Goal: Task Accomplishment & Management: Manage account settings

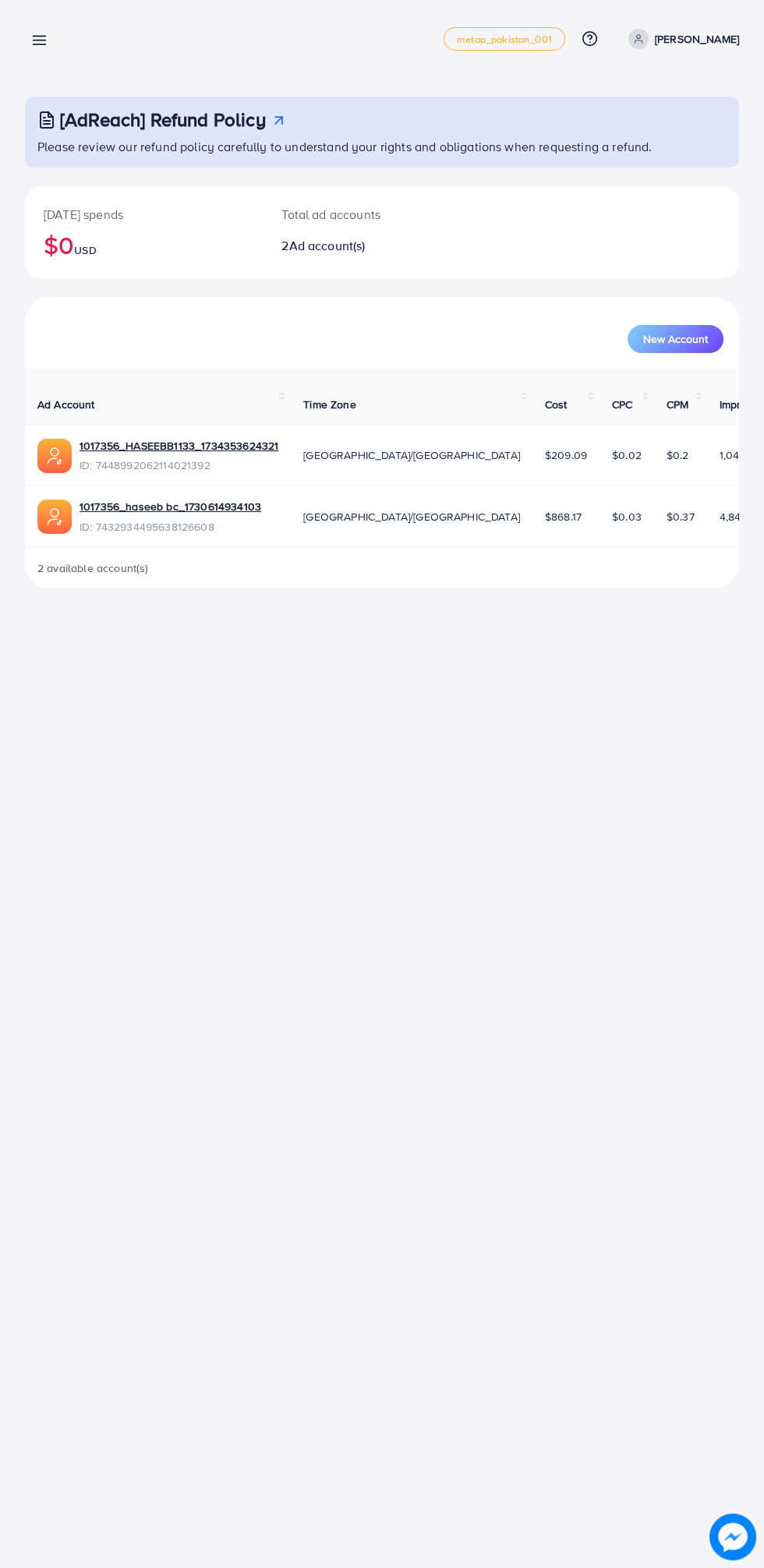
click at [33, 35] on icon at bounding box center [39, 40] width 16 height 16
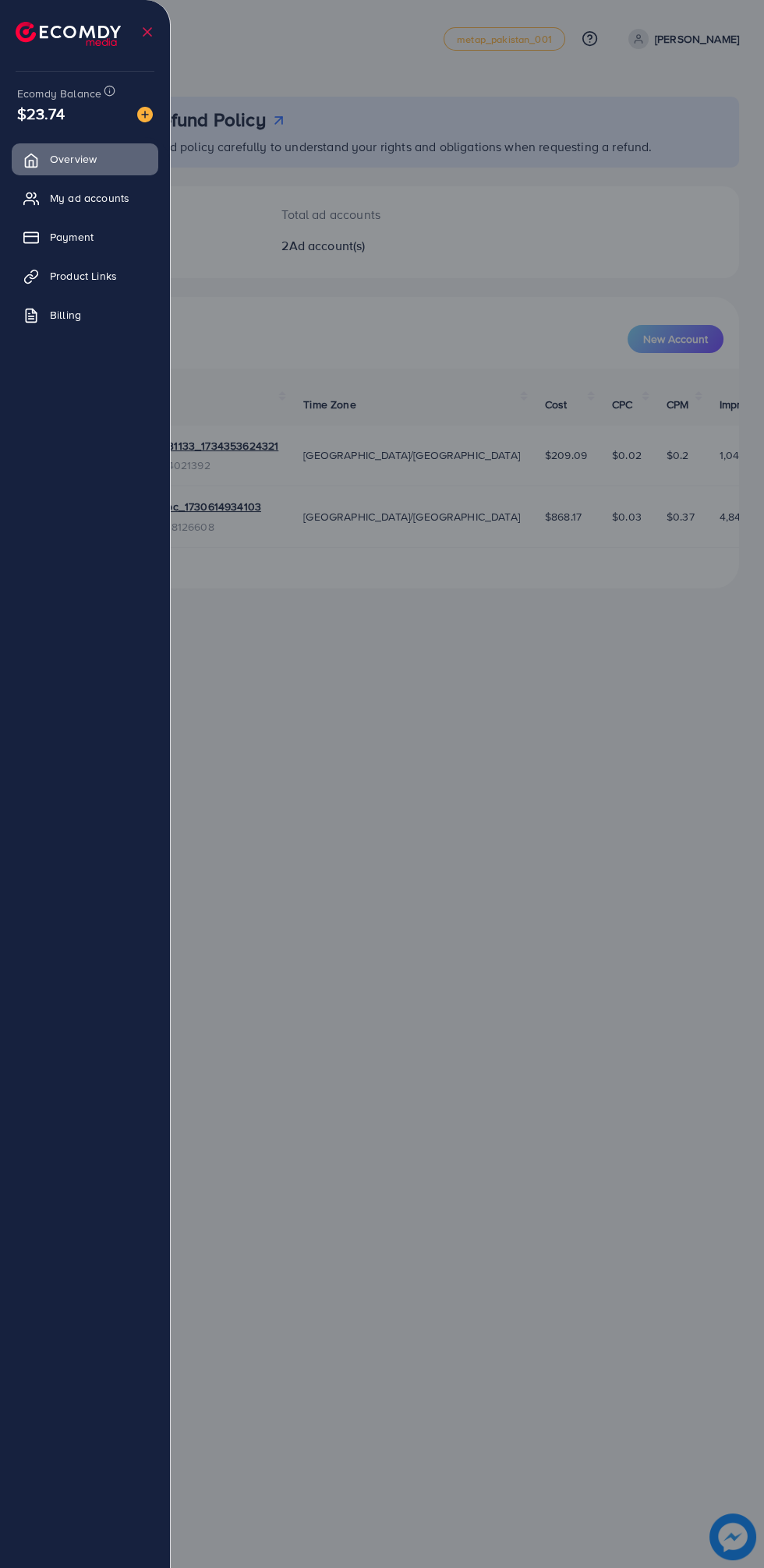
click at [508, 729] on div at bounding box center [382, 940] width 764 height 1882
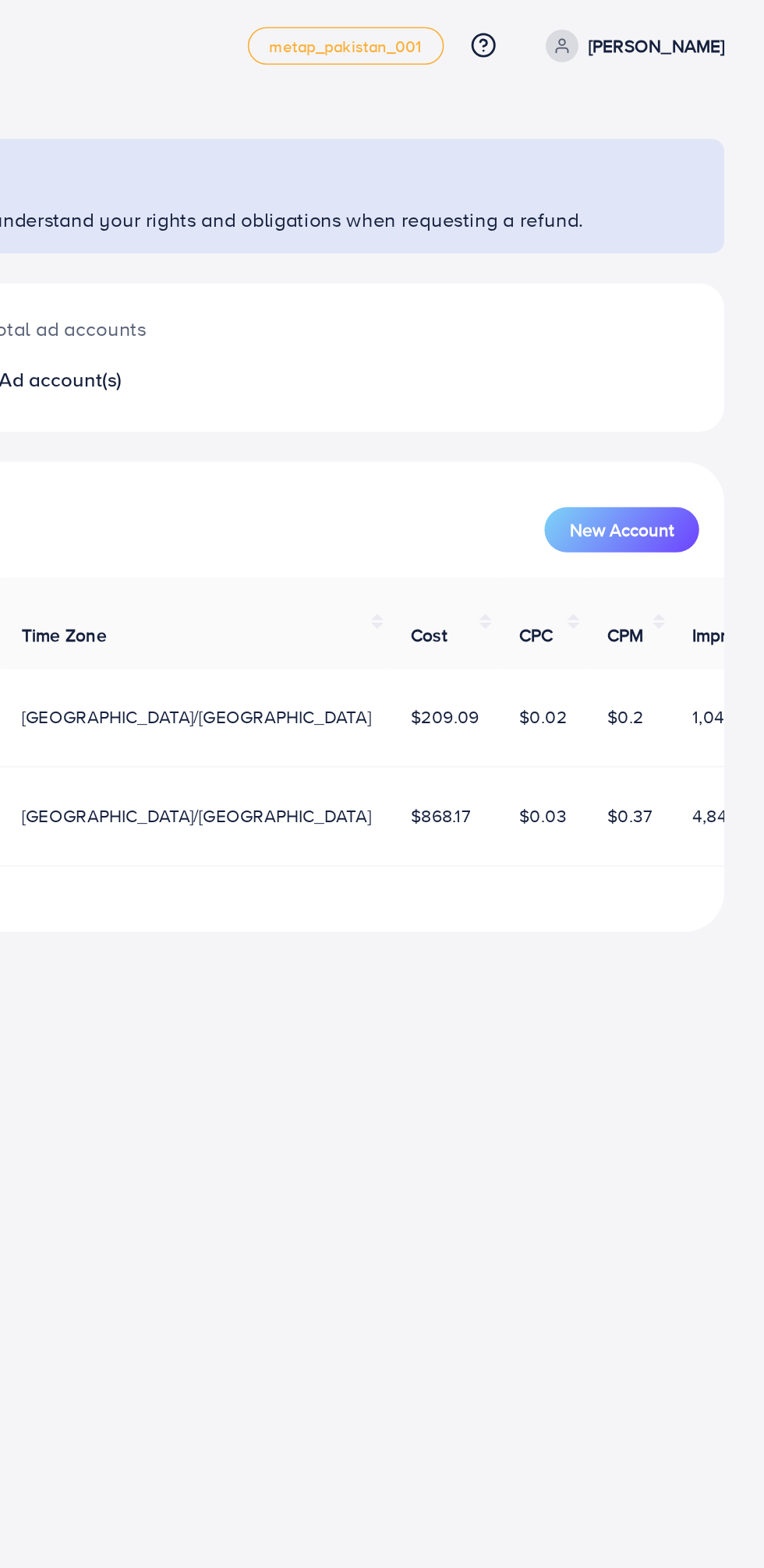
click at [693, 45] on p "[PERSON_NAME]" at bounding box center [696, 39] width 84 height 19
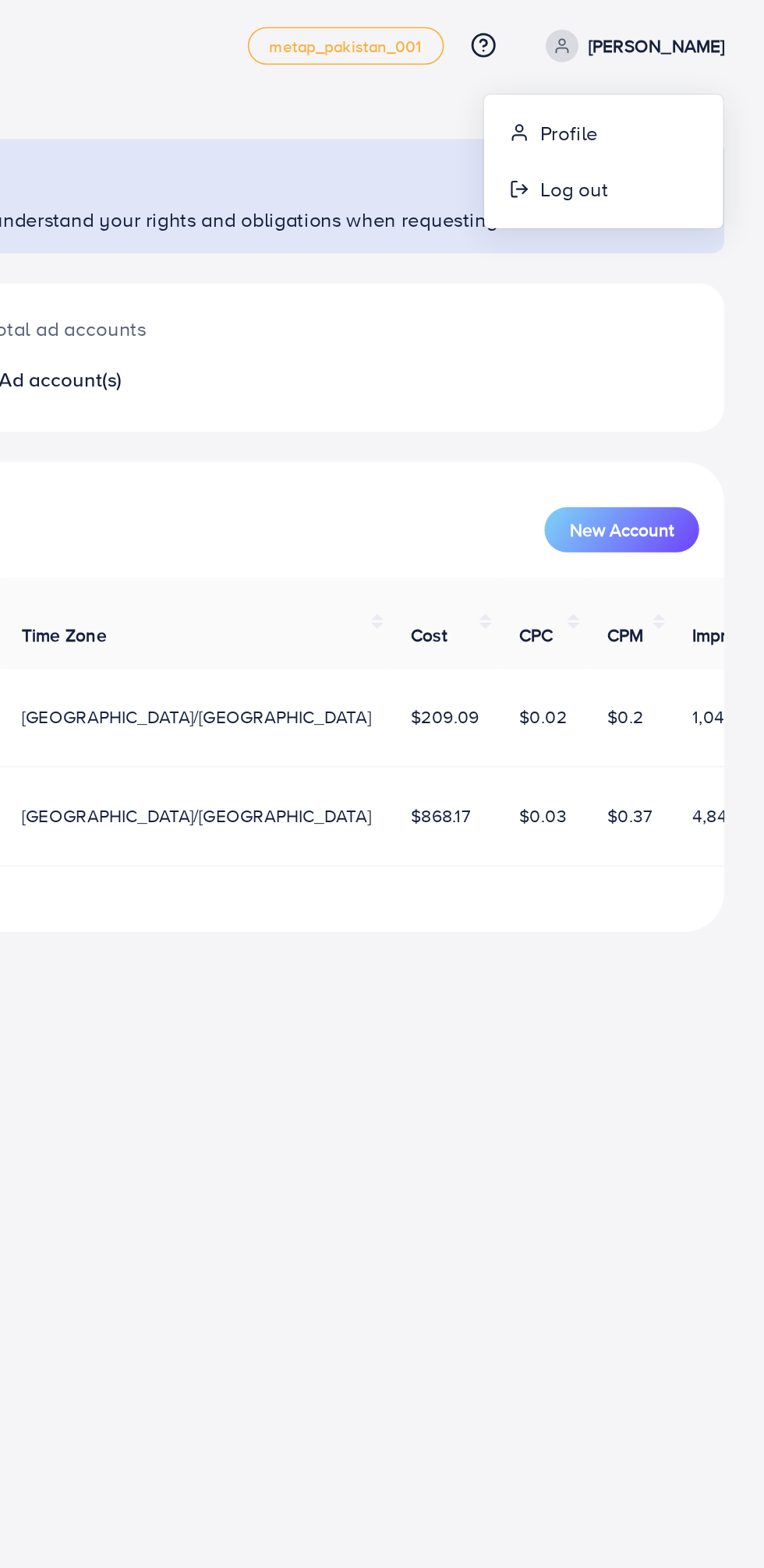
click at [729, 37] on p "[PERSON_NAME]" at bounding box center [696, 39] width 84 height 19
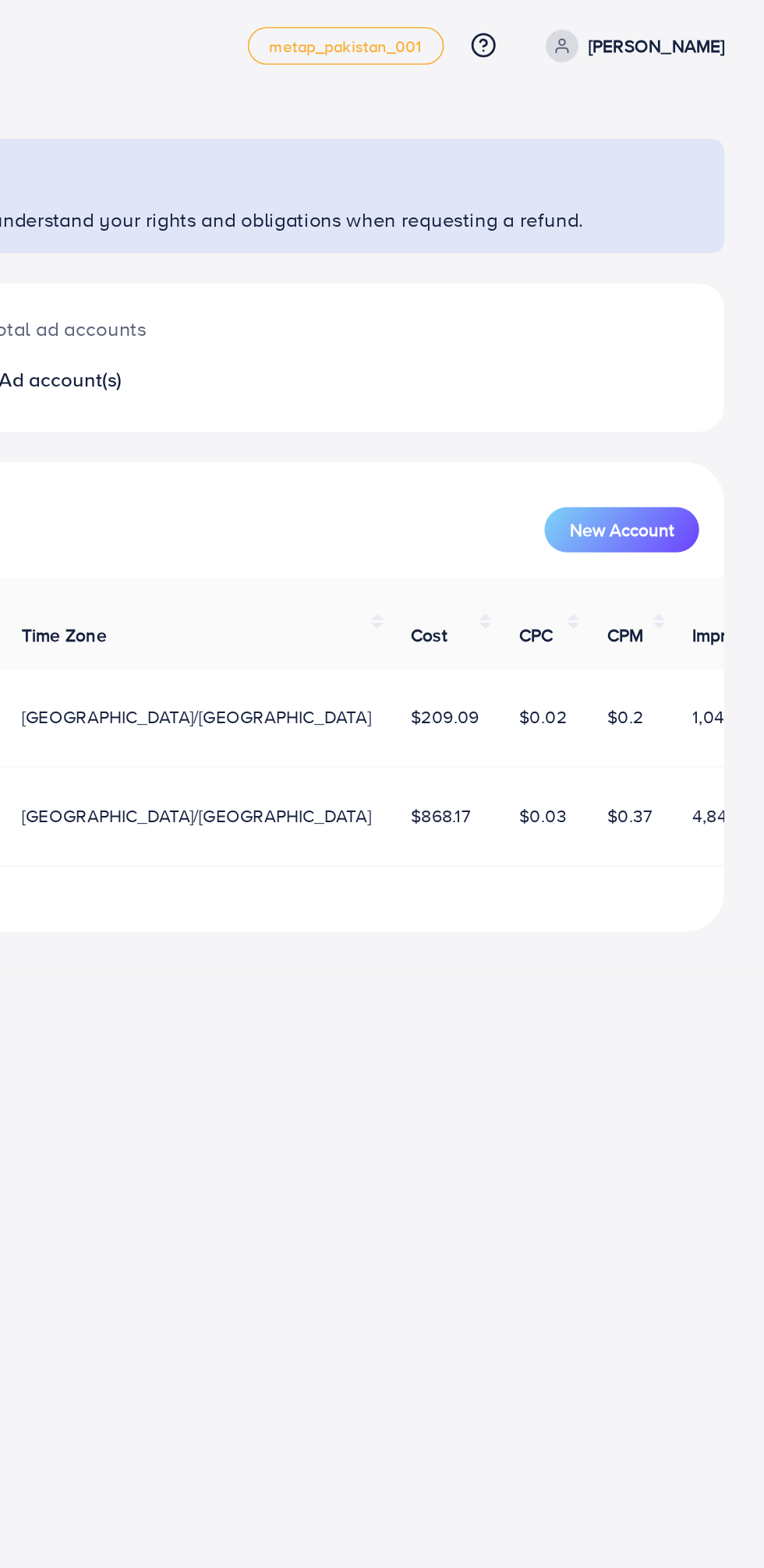
click at [637, 38] on circle at bounding box center [639, 37] width 4 height 4
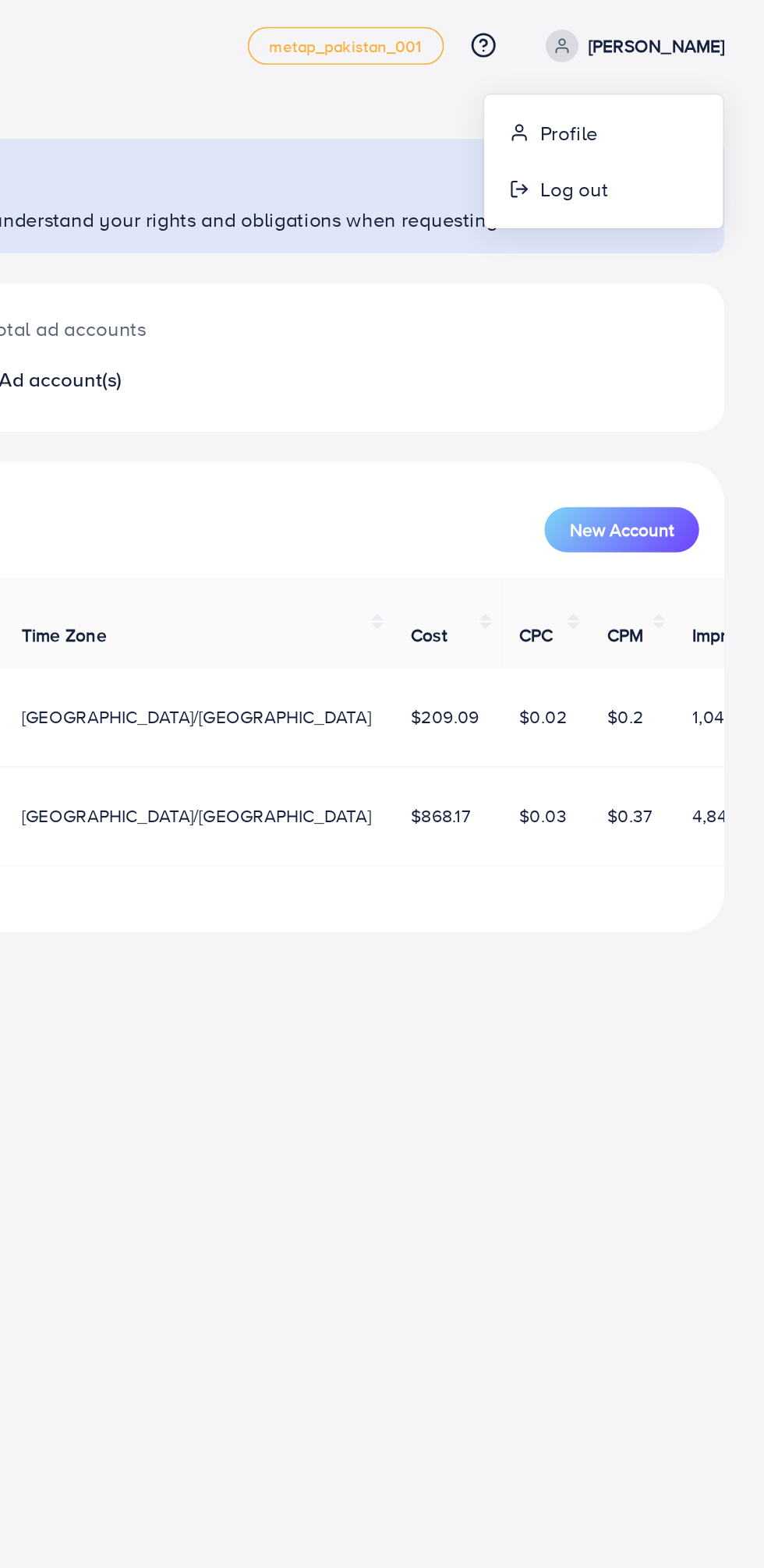
click at [654, 460] on td "$0.2" at bounding box center [681, 456] width 53 height 61
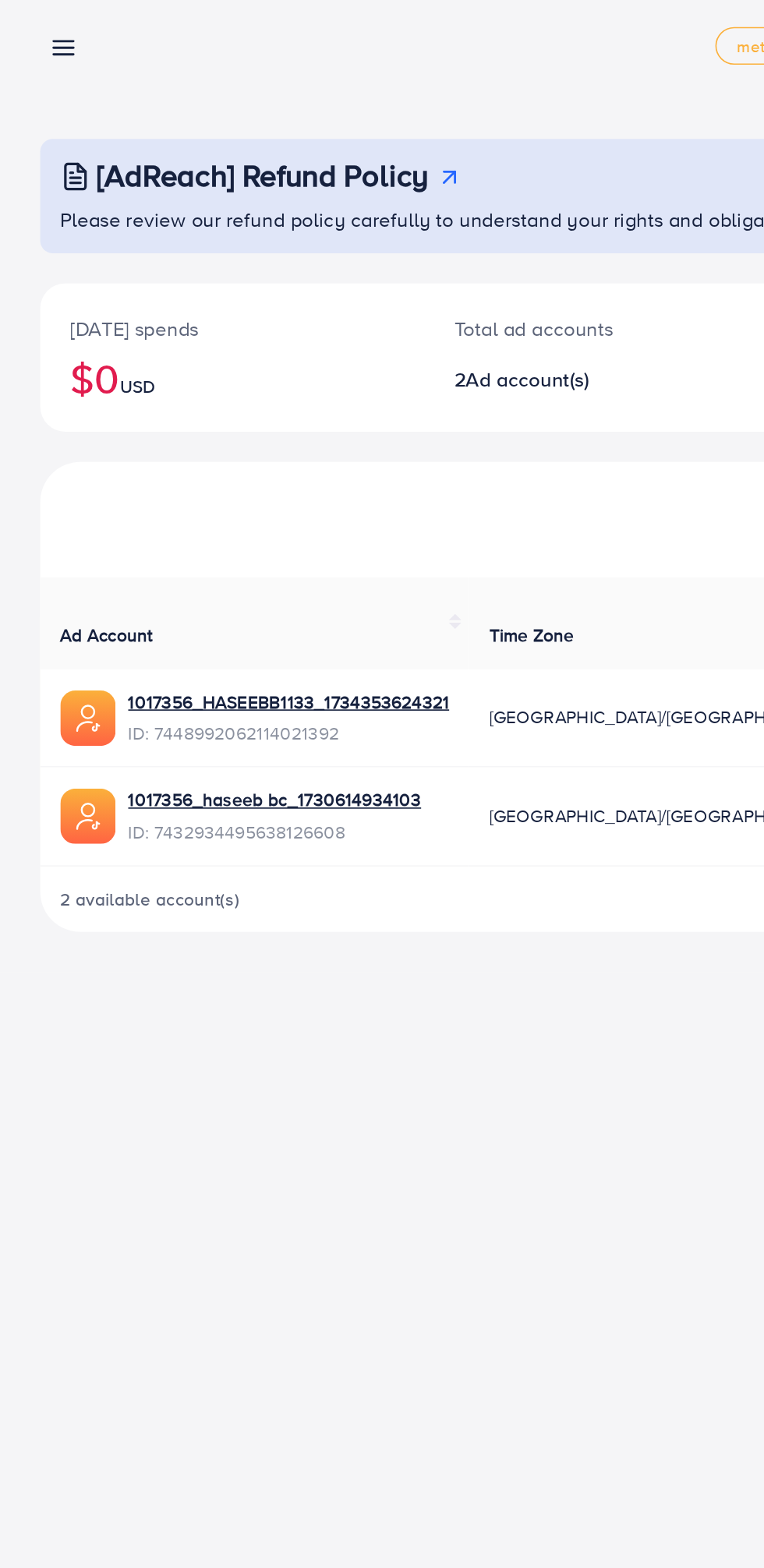
click at [36, 16] on nav "Overview metap_pakistan_001 Help Center Contact Support Plans and Pricing Term …" at bounding box center [382, 38] width 714 height 55
click at [38, 45] on line at bounding box center [39, 45] width 12 height 0
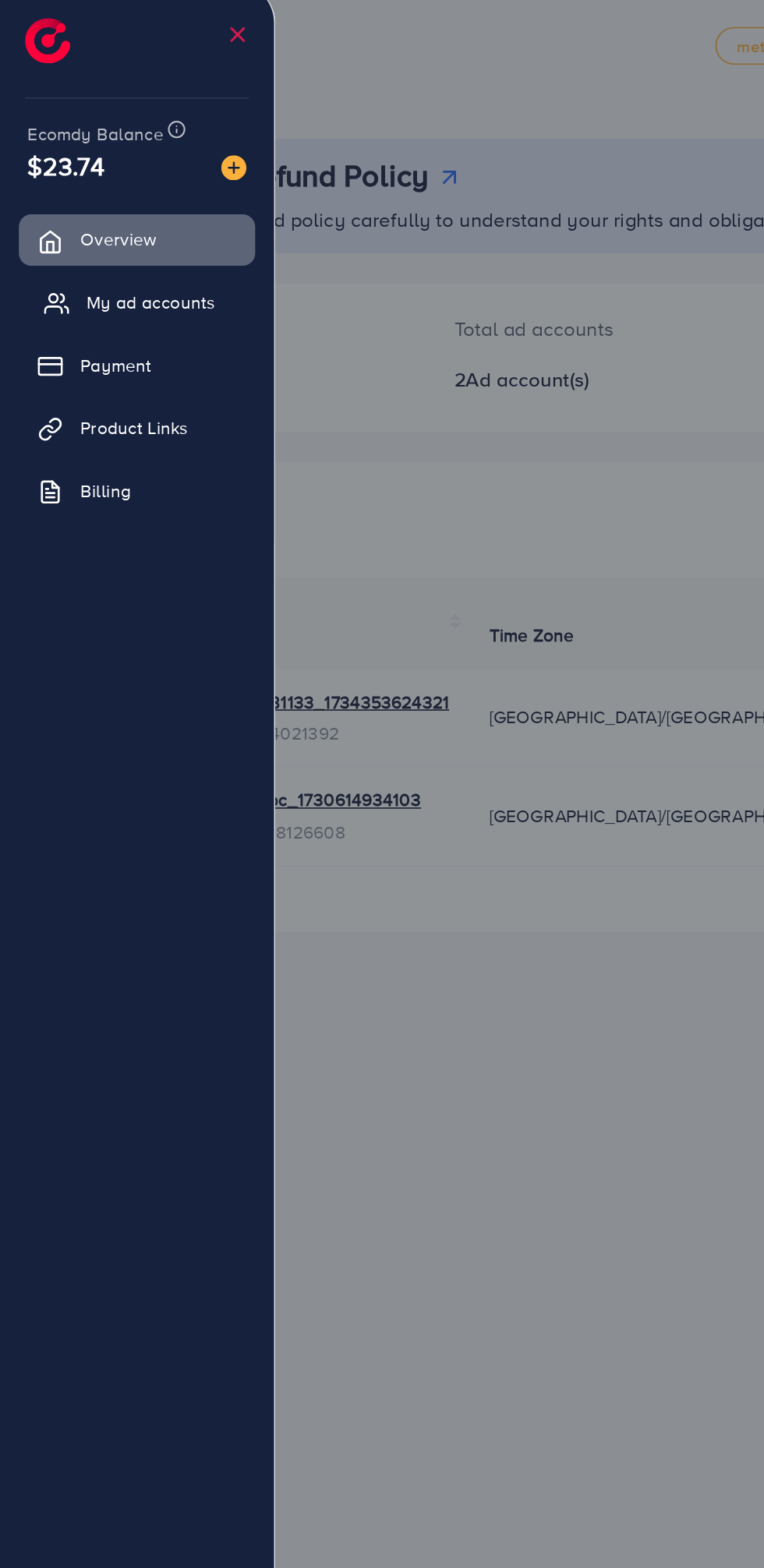
click at [130, 209] on link "My ad accounts" at bounding box center [85, 197] width 147 height 31
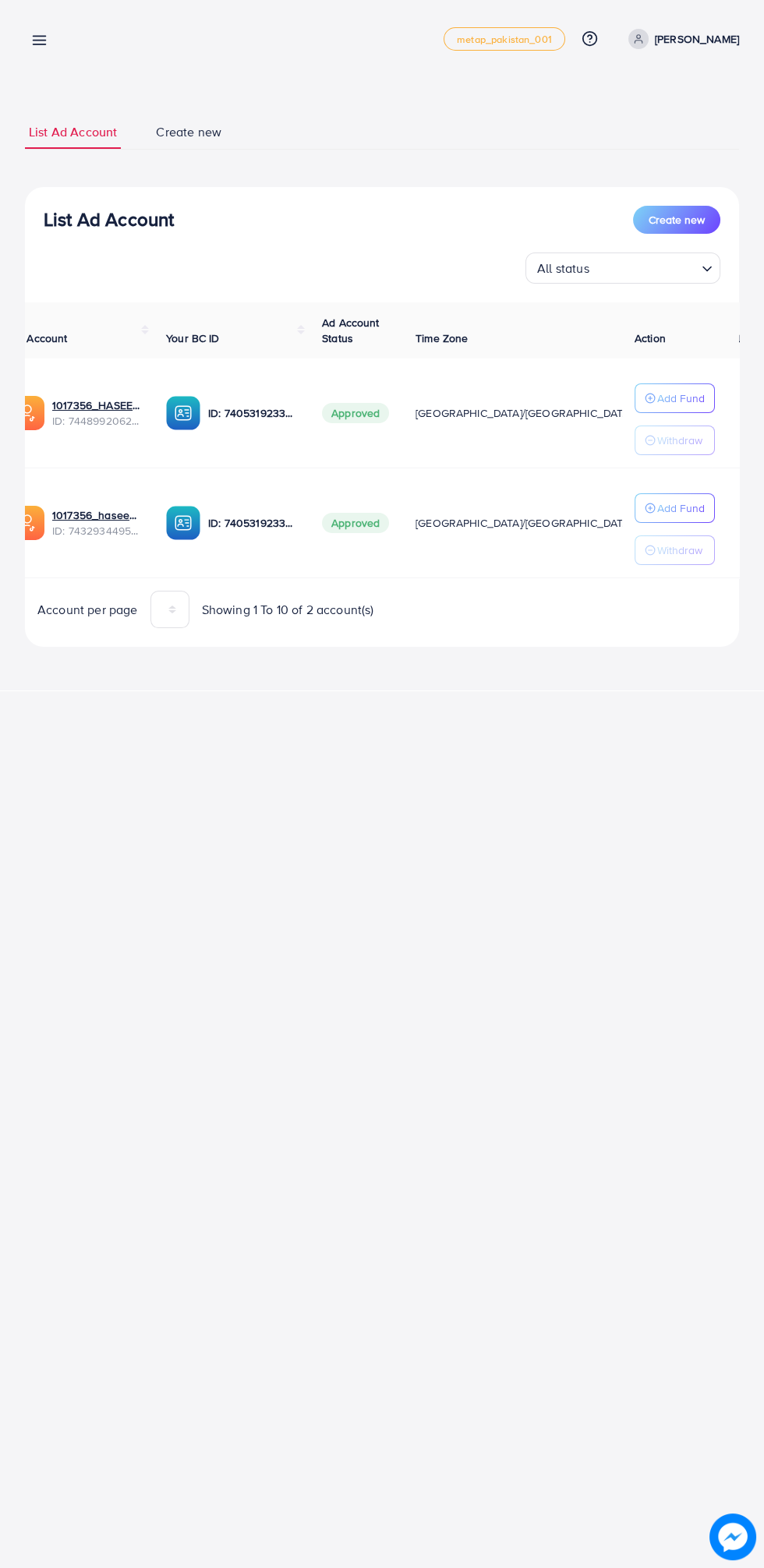
click at [46, 7] on div "List Ad Account Create new List Ad Account Create new All status Loading... Ad …" at bounding box center [382, 345] width 764 height 691
click at [40, 45] on line at bounding box center [39, 45] width 12 height 0
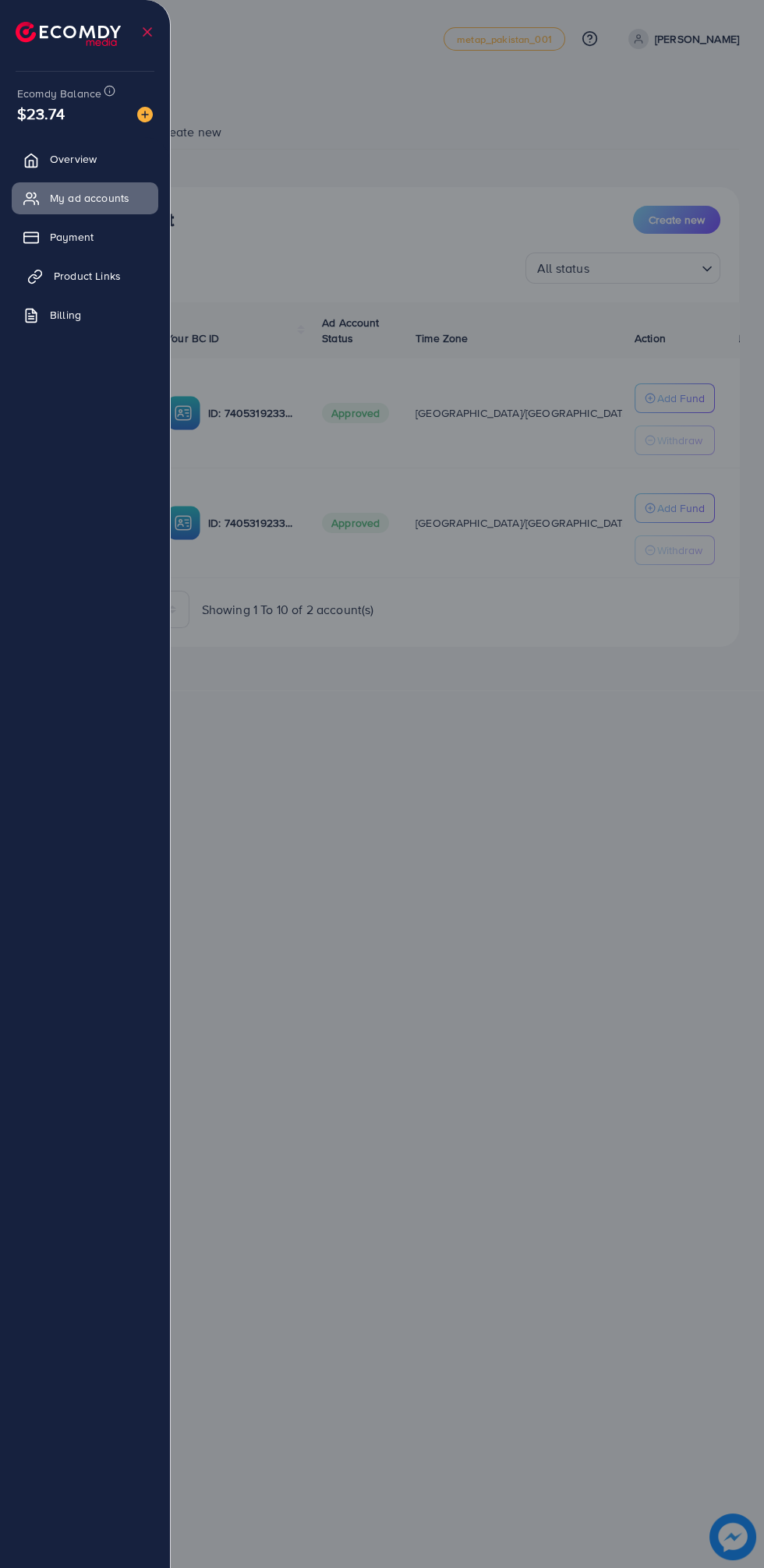
click at [127, 275] on link "Product Links" at bounding box center [85, 276] width 147 height 31
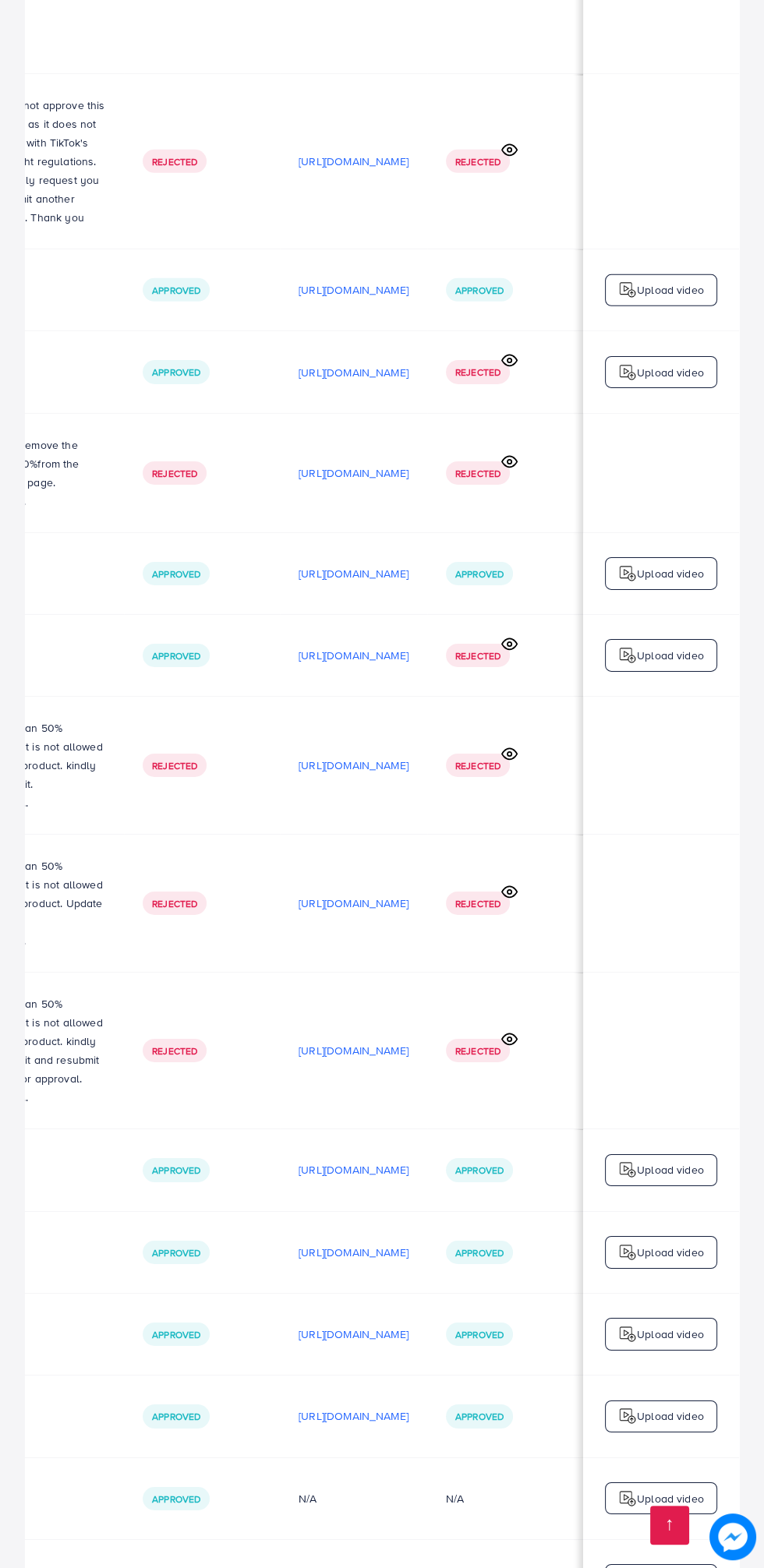
scroll to position [8039, 0]
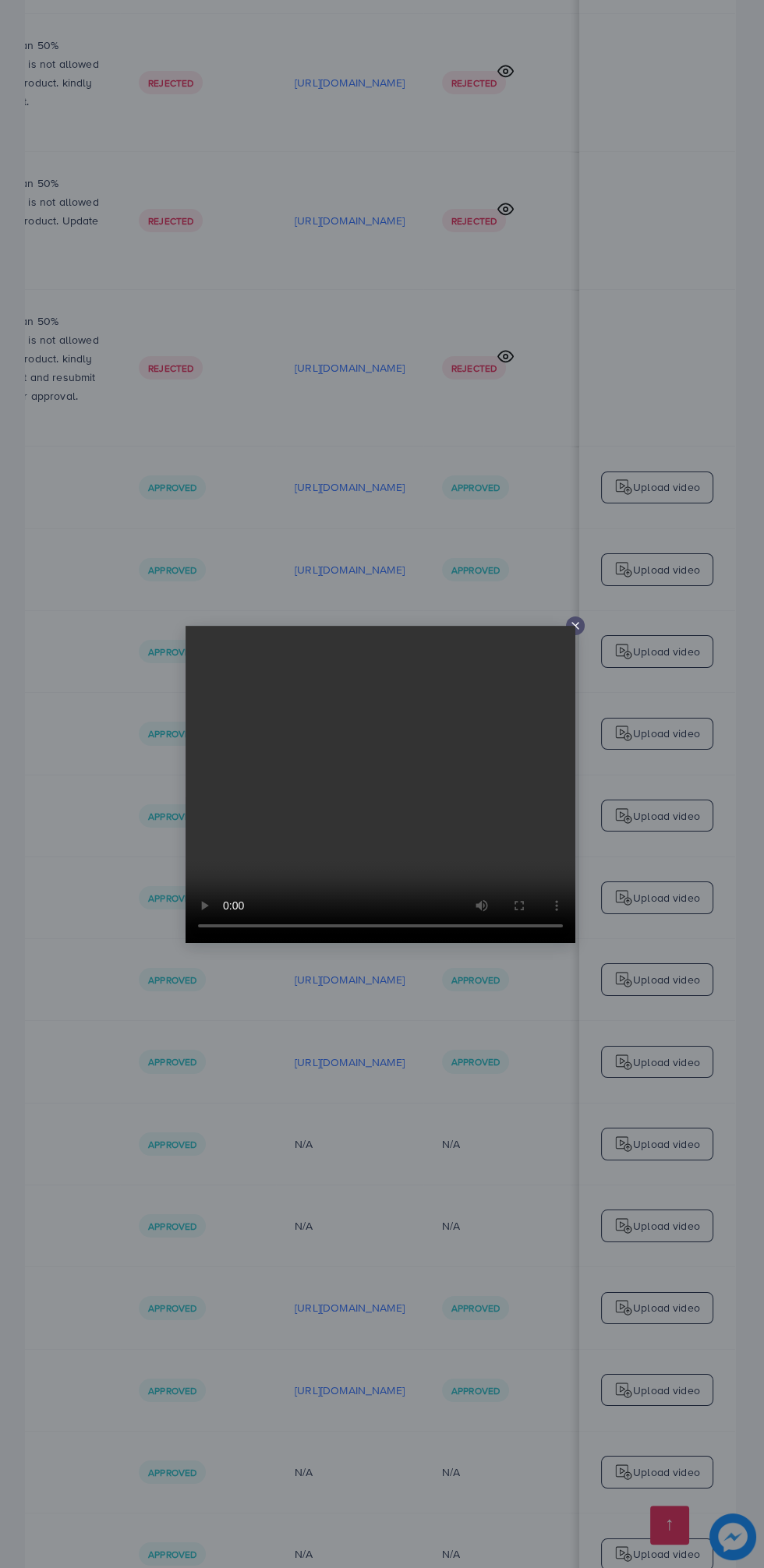
click at [614, 644] on div at bounding box center [382, 784] width 764 height 1568
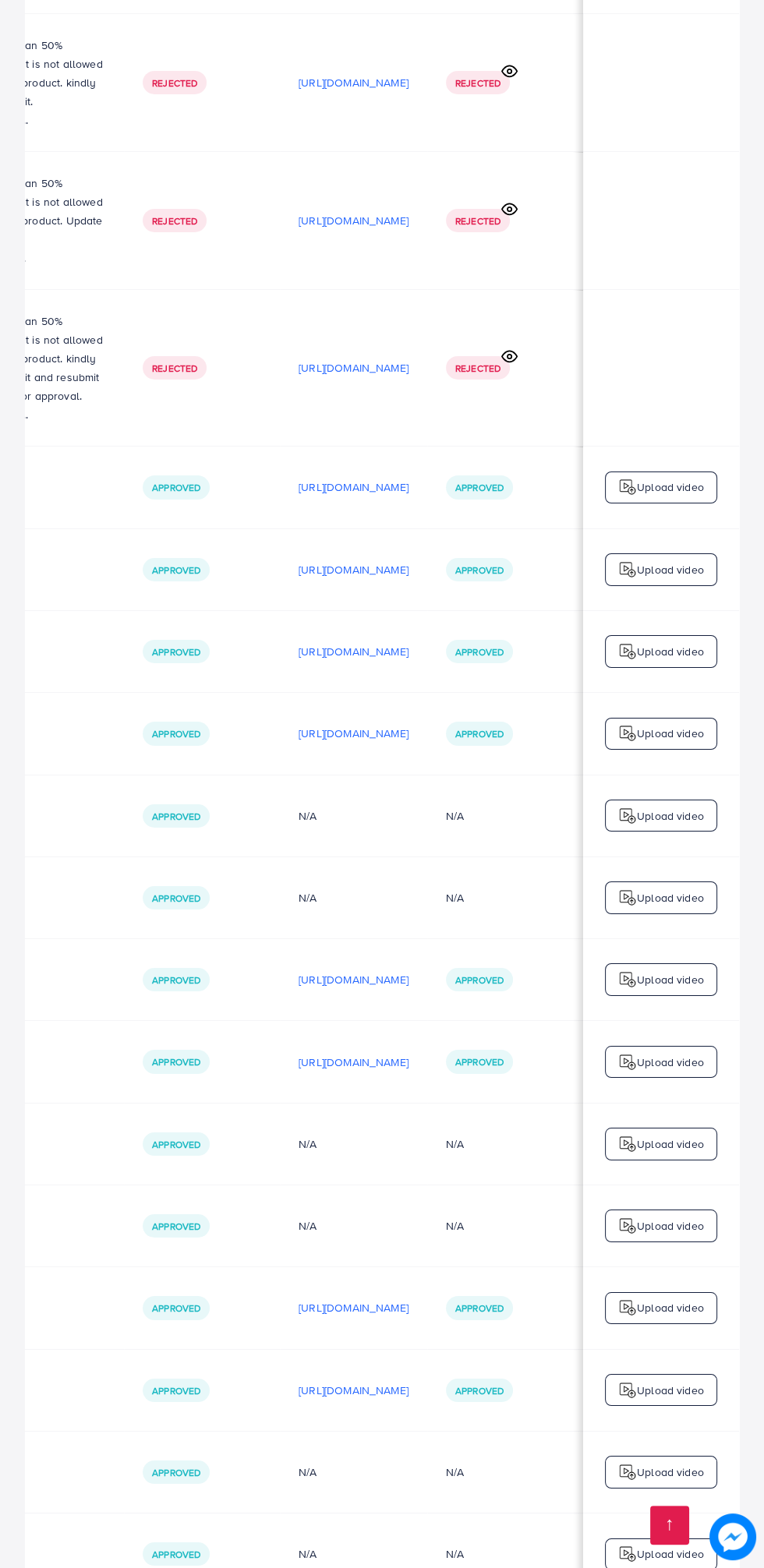
scroll to position [0, 602]
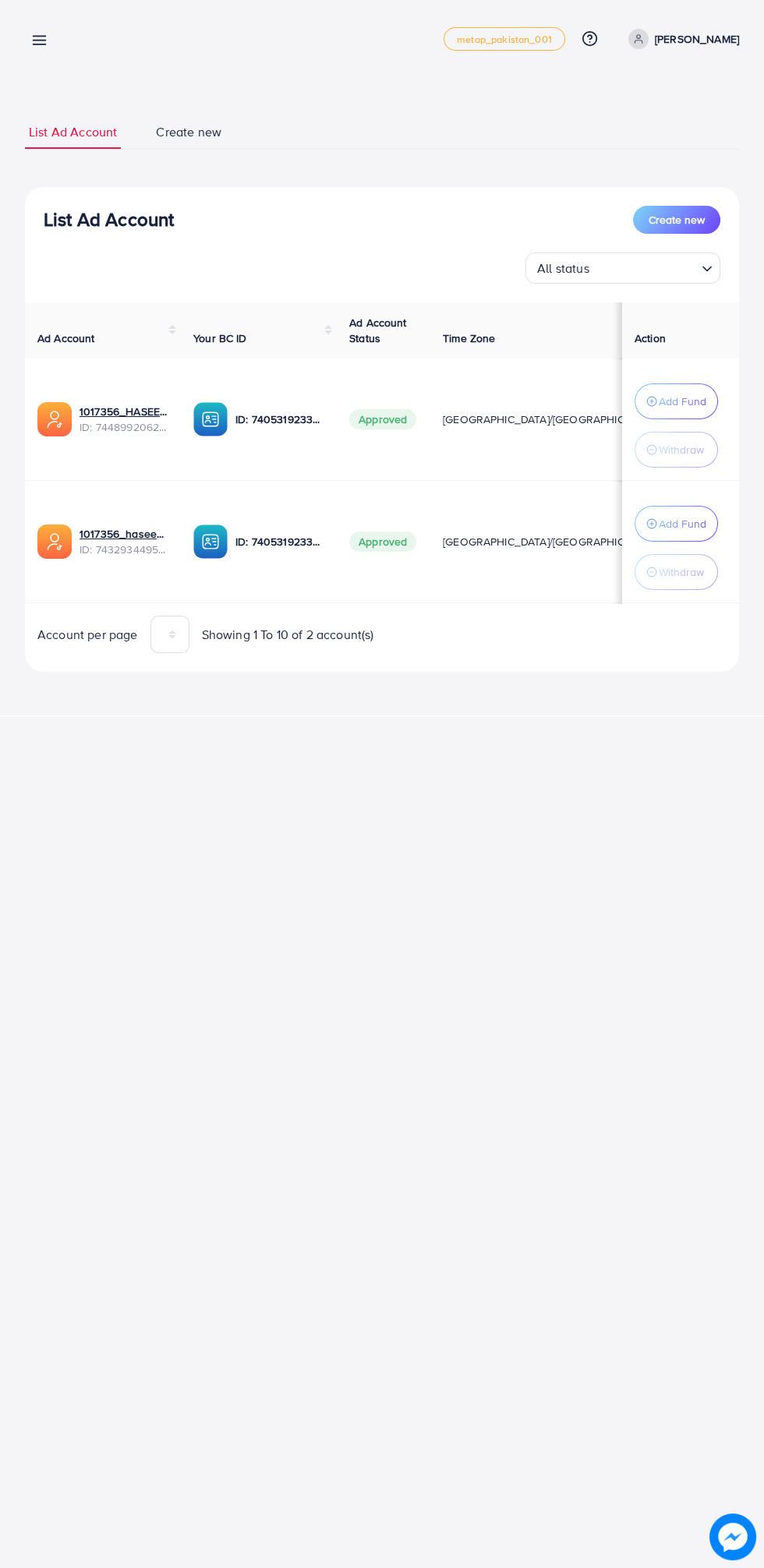
click at [42, 31] on link at bounding box center [36, 39] width 23 height 19
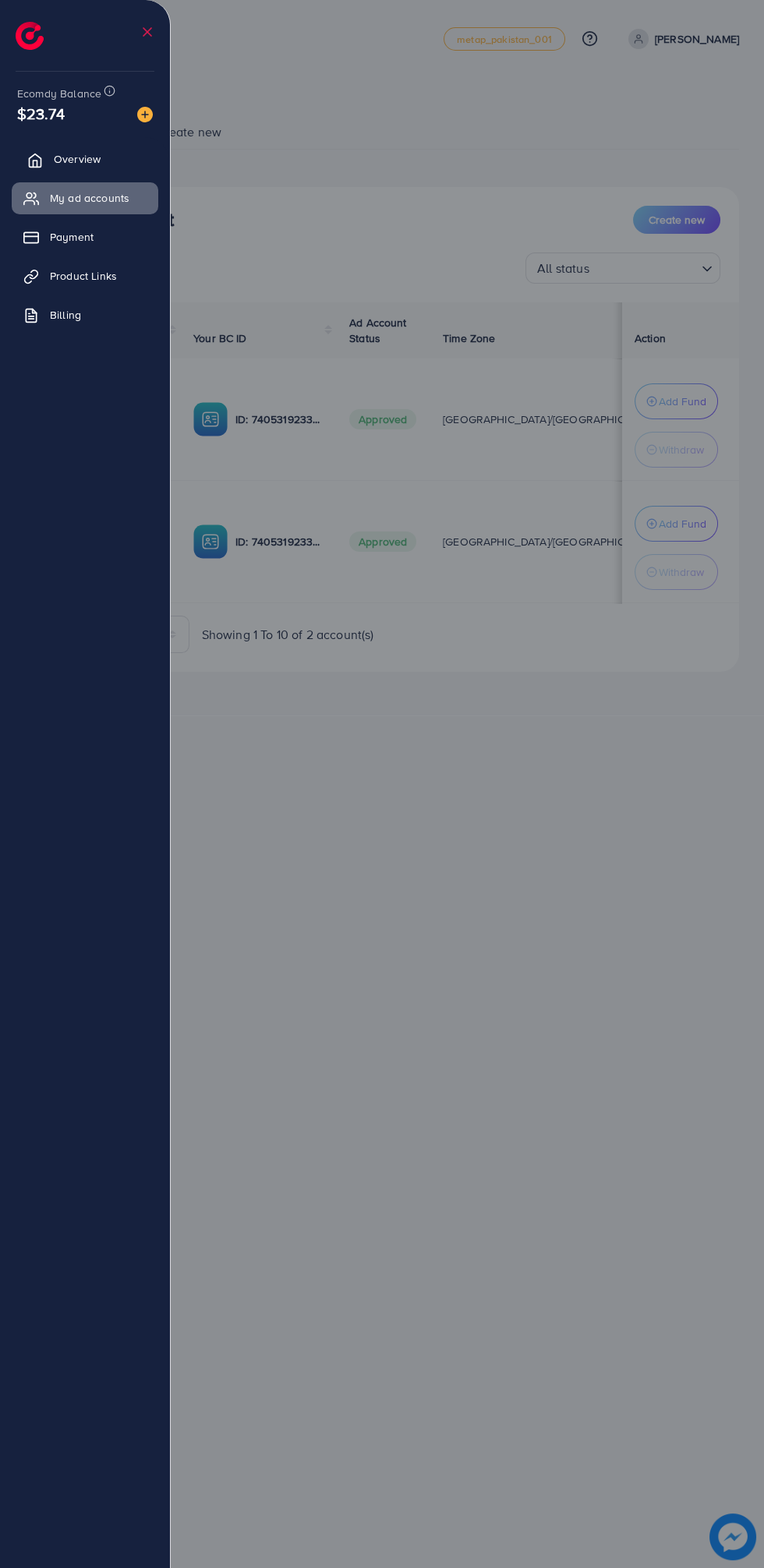
click at [36, 155] on icon at bounding box center [35, 160] width 11 height 13
